Goal: Task Accomplishment & Management: Use online tool/utility

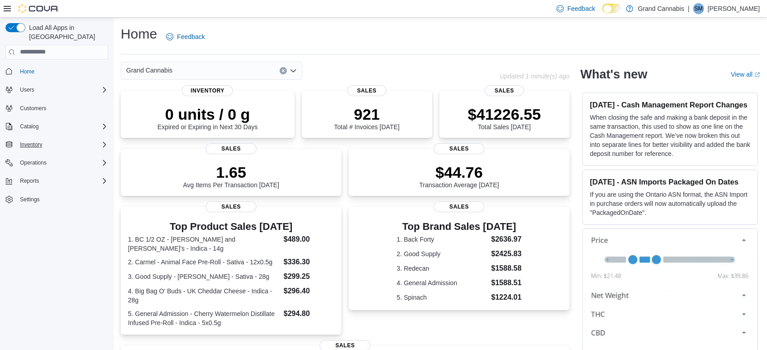
click at [49, 139] on div "Inventory" at bounding box center [62, 144] width 92 height 11
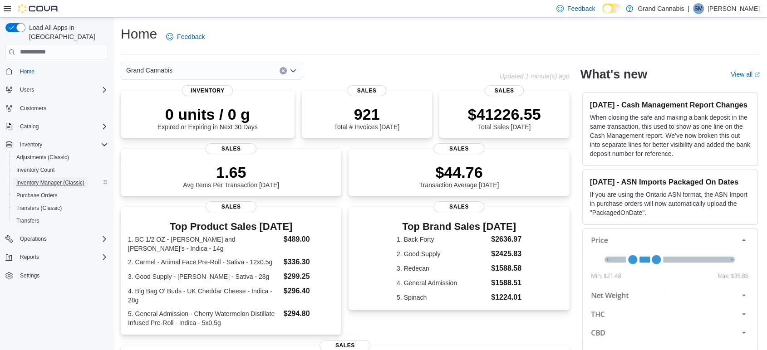
click at [41, 179] on span "Inventory Manager (Classic)" at bounding box center [50, 182] width 68 height 7
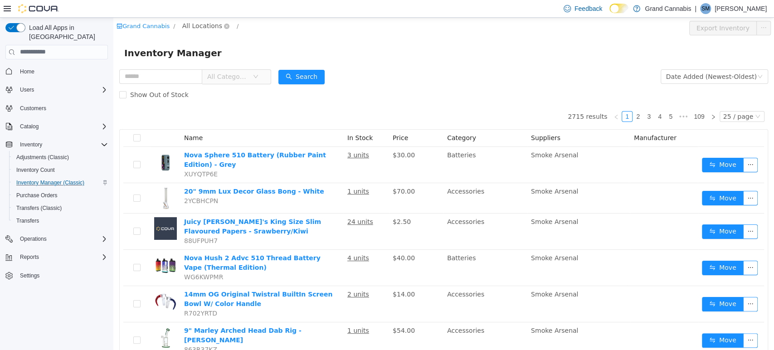
click at [203, 27] on span "All Locations" at bounding box center [202, 25] width 40 height 10
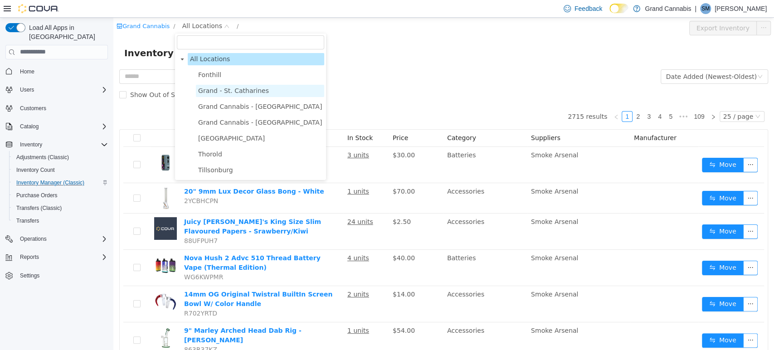
click at [233, 90] on span "Grand - St. Catharines" at bounding box center [233, 90] width 71 height 7
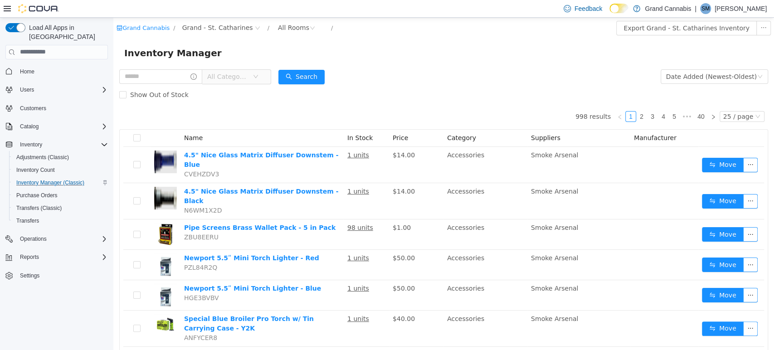
click at [179, 67] on div "All Categories" at bounding box center [195, 76] width 152 height 18
click at [180, 72] on input "text" at bounding box center [160, 76] width 83 height 15
type input "******"
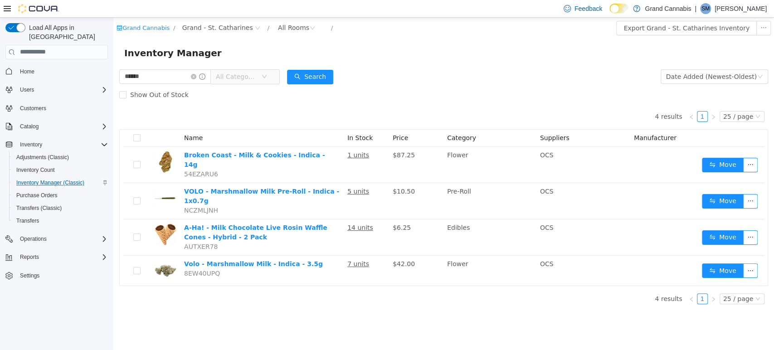
click at [5, 5] on icon at bounding box center [7, 8] width 7 height 7
